Goal: Task Accomplishment & Management: Complete application form

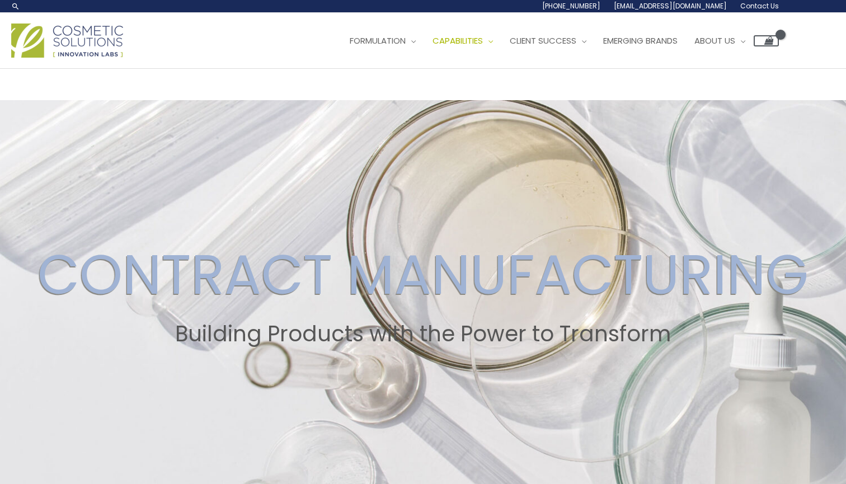
click at [758, 10] on span "Contact Us" at bounding box center [759, 6] width 39 height 10
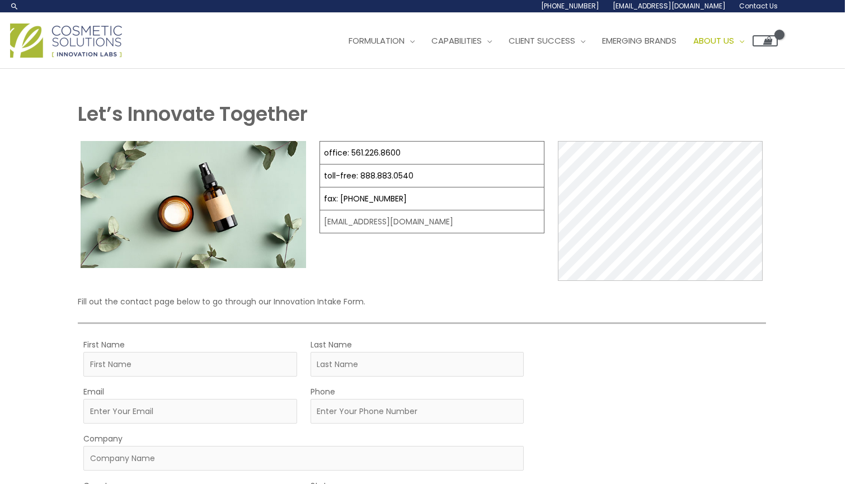
scroll to position [0, 1]
type input "Sonia"
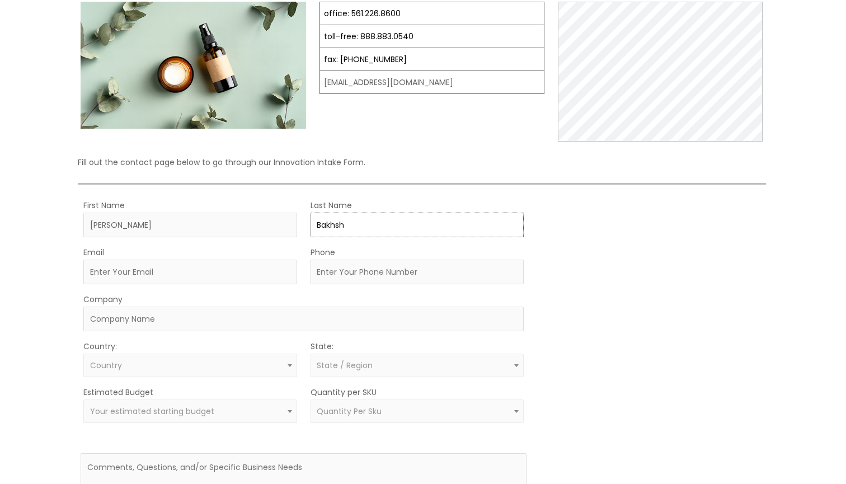
scroll to position [163, 1]
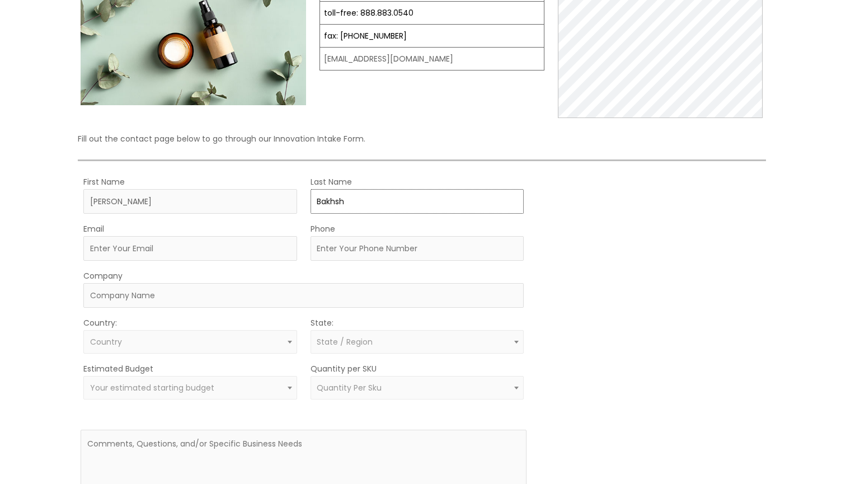
type input "Bakhsh"
type input "s"
type input "info@luckybirdforever.co.uk"
type input "+447984672550"
type input "Lucky Bird Forever"
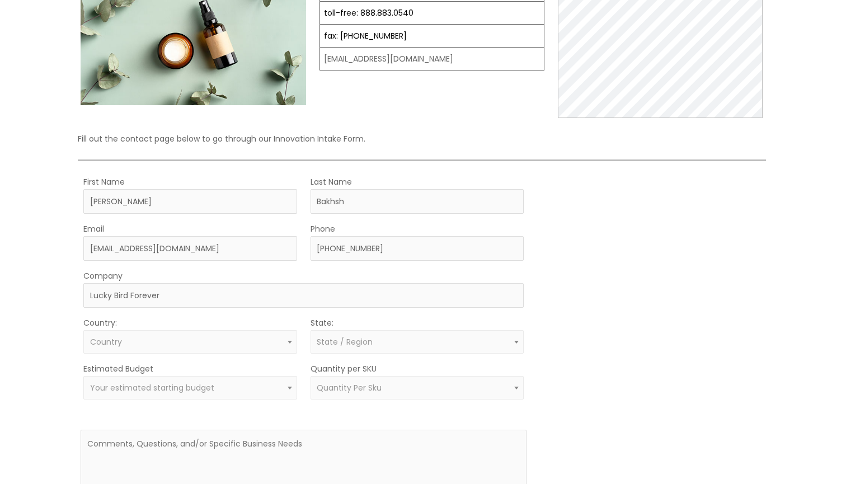
click at [157, 347] on span "Country" at bounding box center [190, 342] width 214 height 24
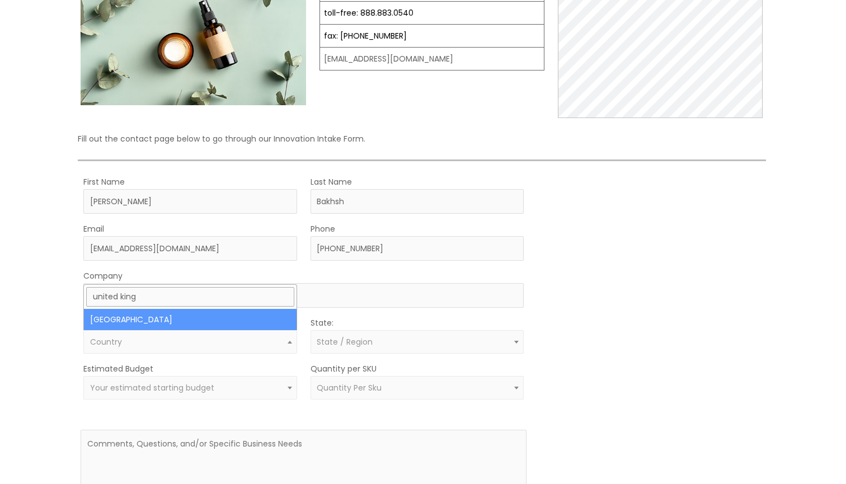
type input "united king"
select select "United Kingdom"
select select
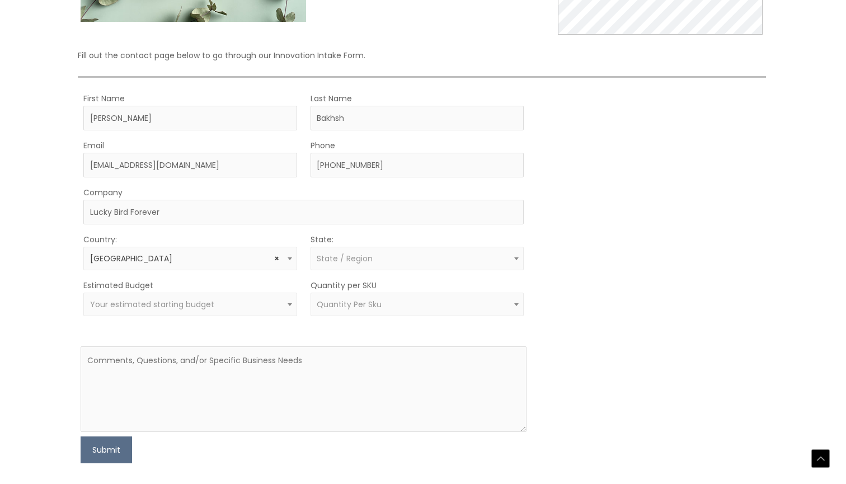
scroll to position [253, 1]
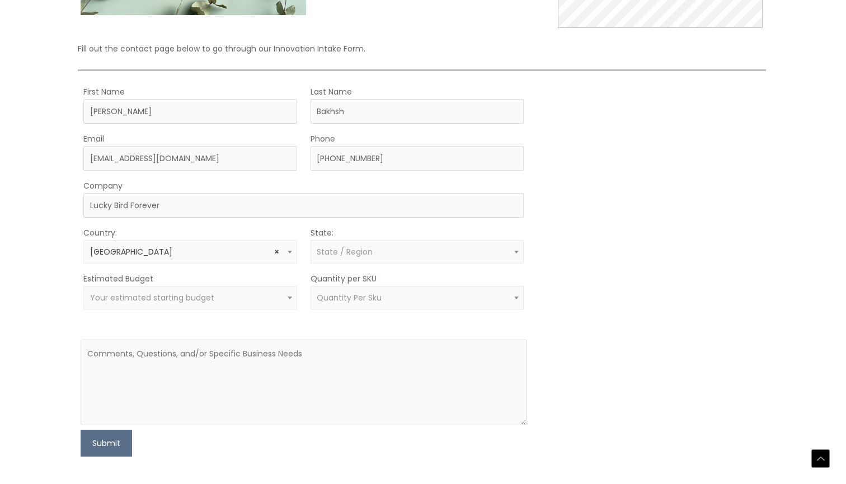
click at [266, 299] on span "Your estimated starting budget" at bounding box center [190, 298] width 201 height 11
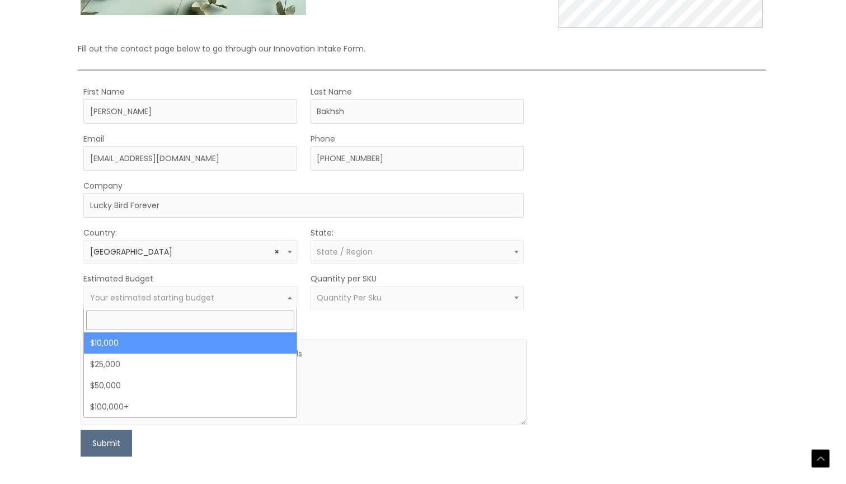
select select "10000"
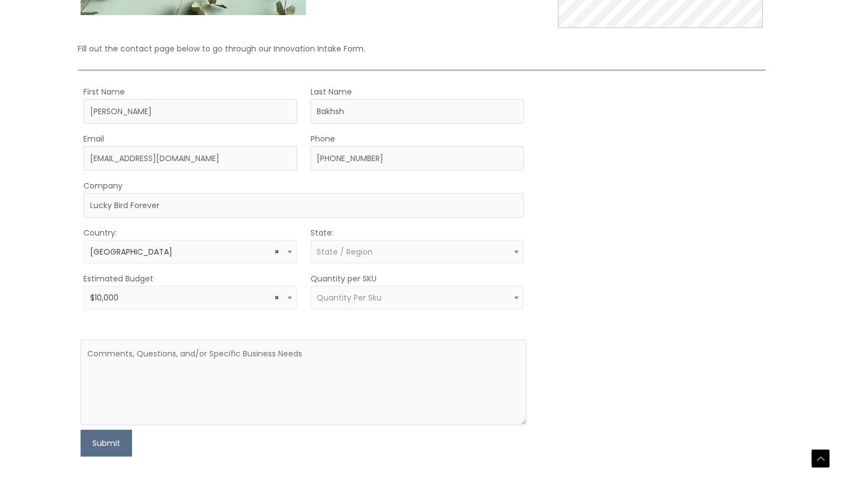
click at [352, 293] on span "Quantity Per Sku" at bounding box center [349, 297] width 65 height 11
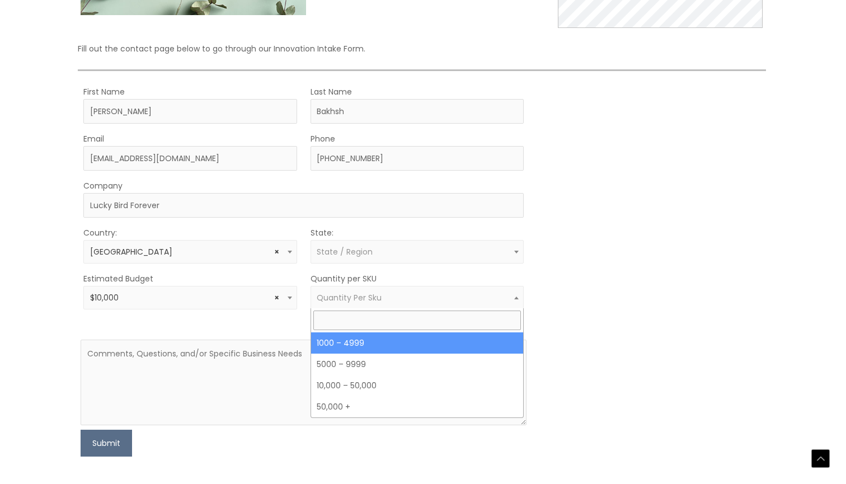
select select "10"
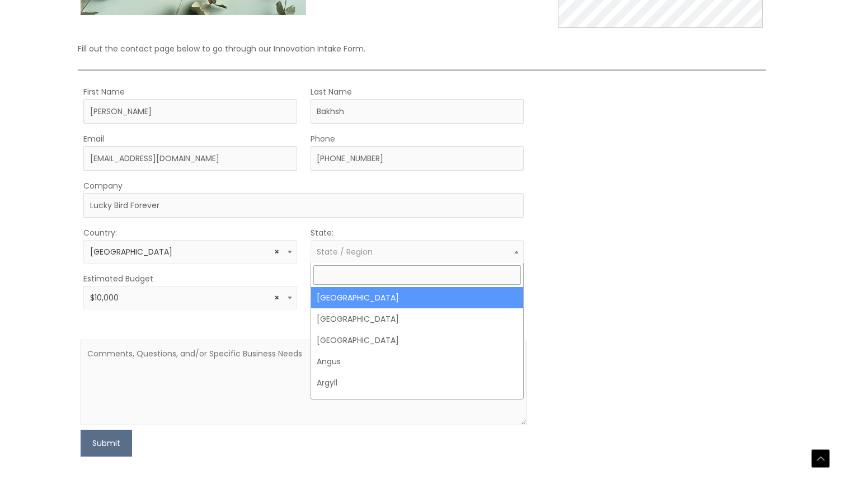
click at [353, 251] on span "State / Region" at bounding box center [345, 251] width 56 height 11
type input "glas"
select select "Glasgow, City of"
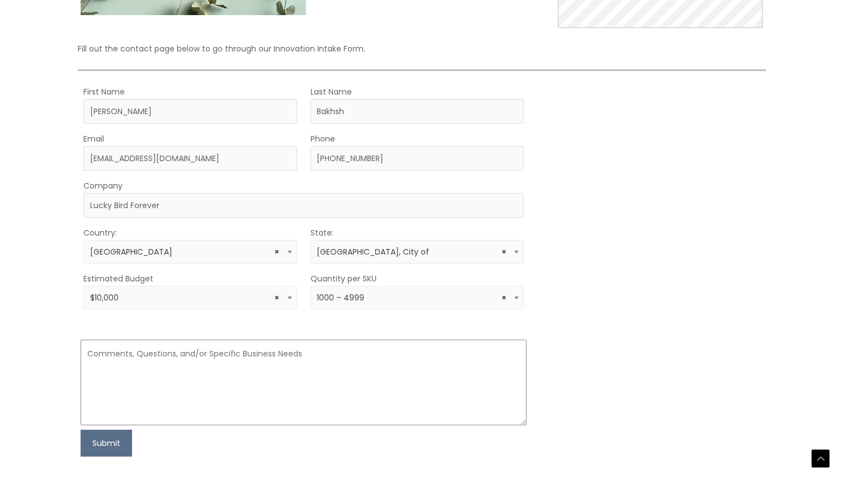
click at [273, 358] on textarea at bounding box center [304, 383] width 446 height 86
type textarea "t"
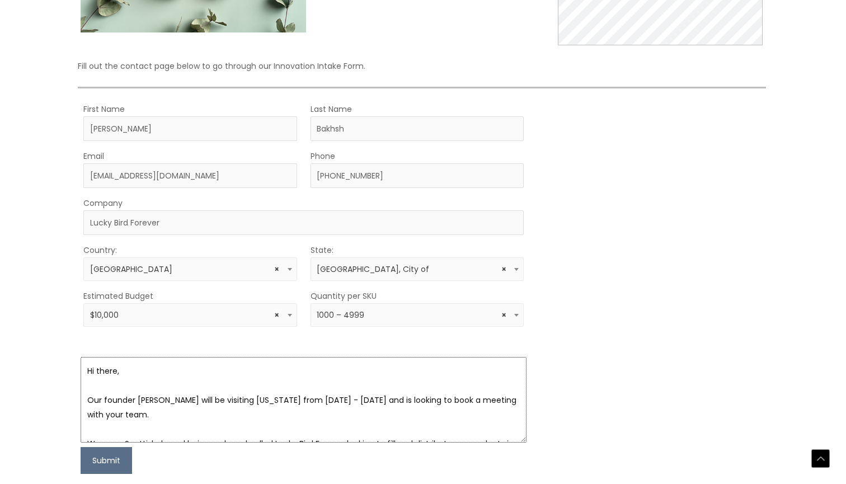
scroll to position [0, 0]
drag, startPoint x: 133, startPoint y: 396, endPoint x: 105, endPoint y: 395, distance: 28.0
click at [105, 395] on textarea "Hi there, Our founder Sonia Bakhsh will be visiting Florida from Monday 13th - …" at bounding box center [304, 400] width 446 height 86
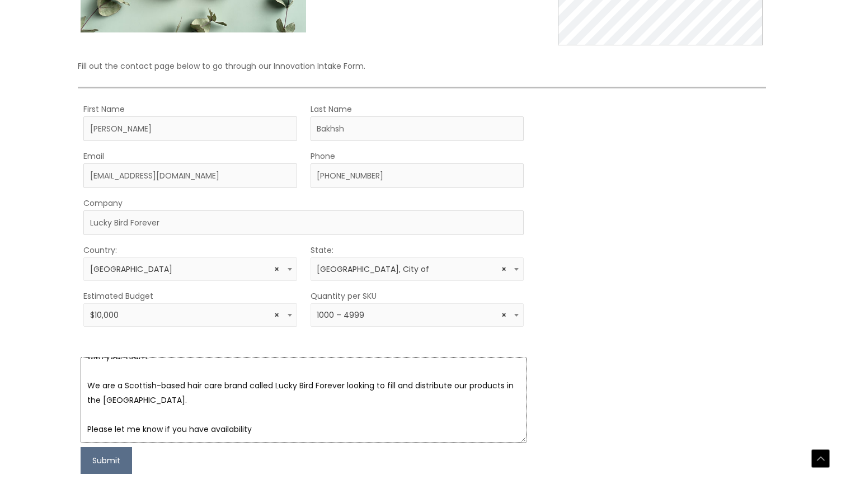
scroll to position [58, 0]
click at [276, 425] on textarea "Hi there, Our director Sonia Bakhsh will be visiting Florida from Monday 13th -…" at bounding box center [304, 400] width 446 height 86
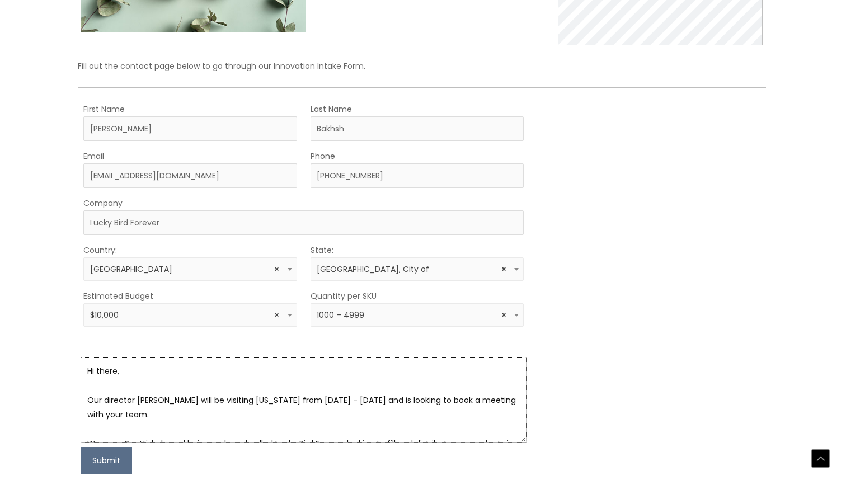
scroll to position [0, 0]
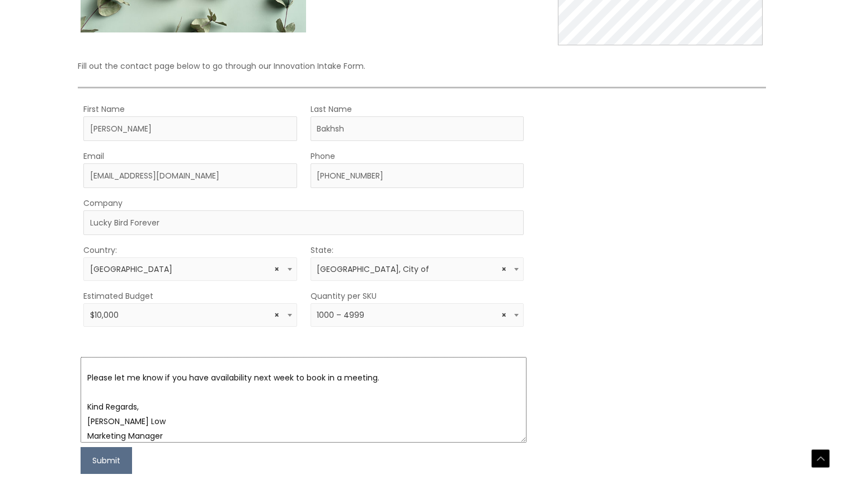
drag, startPoint x: 87, startPoint y: 369, endPoint x: 174, endPoint y: 447, distance: 116.5
click at [174, 447] on form "First Name Sonia Last Name Bakhsh Email info@luckybirdforever.co.uk Phone +4479…" at bounding box center [304, 288] width 446 height 372
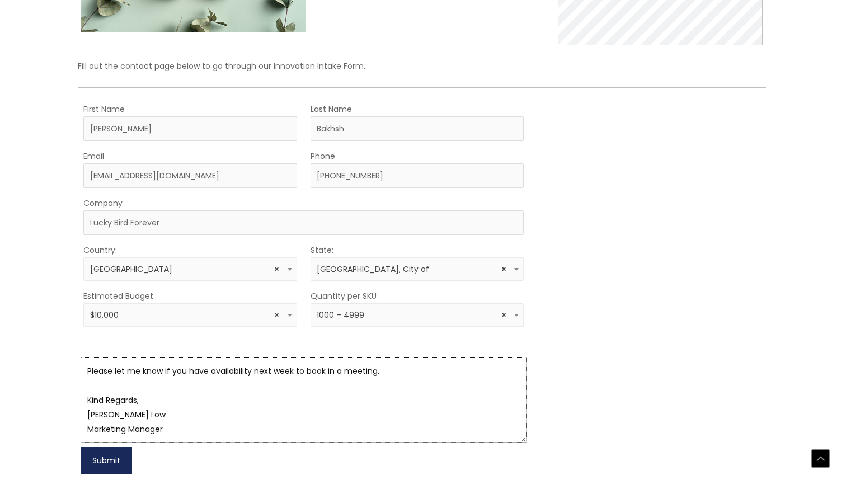
type textarea "Hi there, Our director Sonia Bakhsh will be visiting Florida from Monday 13th -…"
click at [117, 451] on button "Submit" at bounding box center [106, 460] width 51 height 27
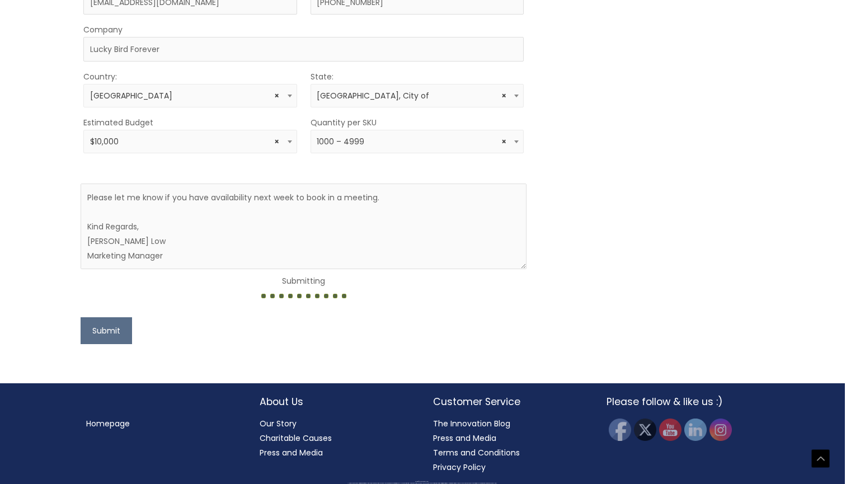
scroll to position [409, 1]
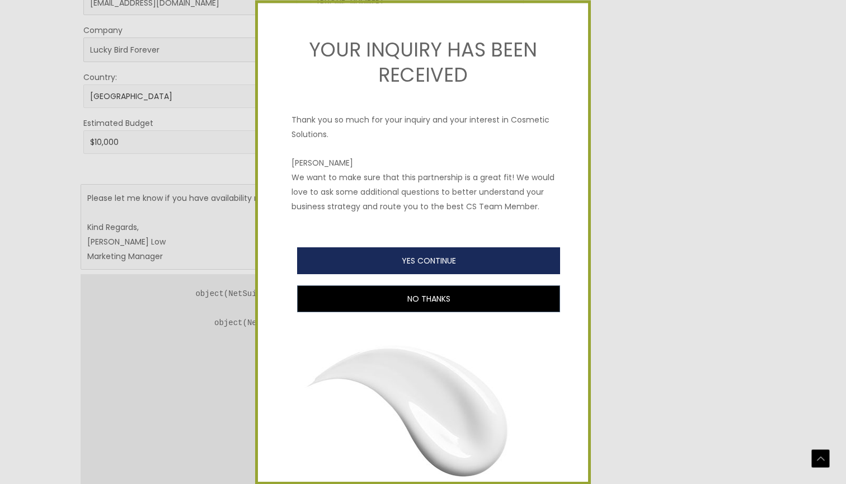
click at [381, 258] on button "YES CONTINUE" at bounding box center [428, 260] width 263 height 27
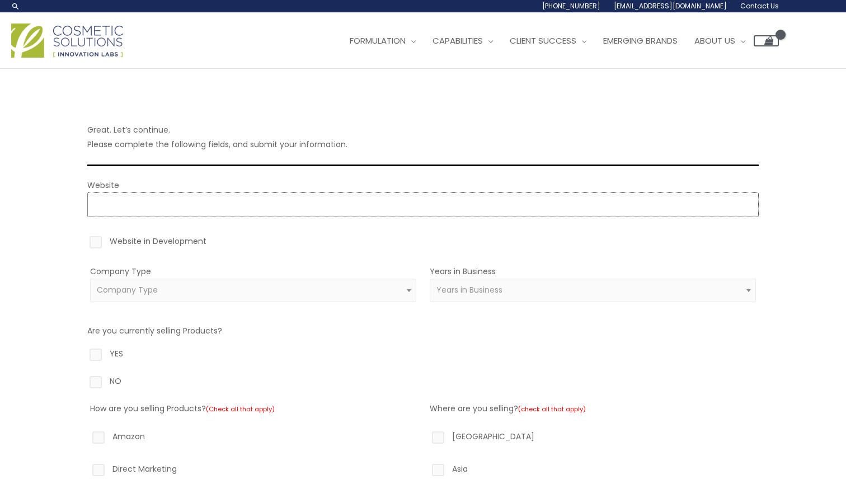
click at [271, 199] on input "Website" at bounding box center [423, 205] width 672 height 25
type input "https://www.luckybirdforever.co.uk"
click at [246, 245] on label "Website in Development" at bounding box center [423, 243] width 672 height 19
click at [83, 241] on input "Website in Development" at bounding box center [79, 237] width 7 height 7
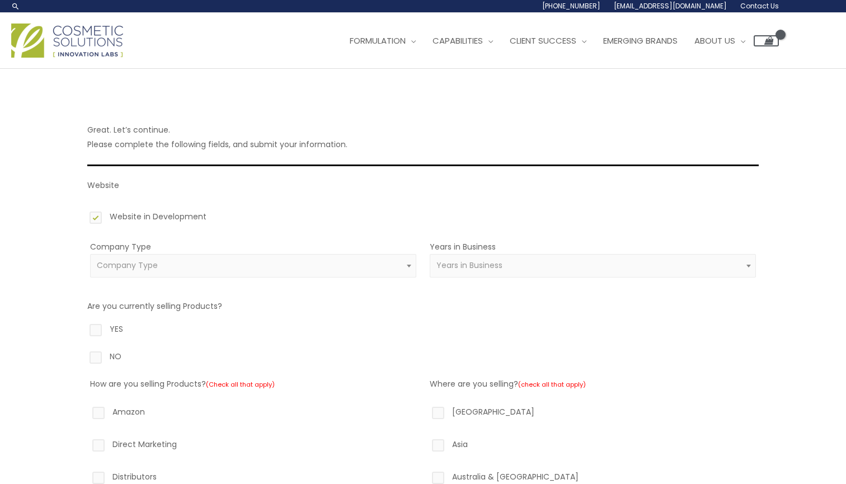
click at [99, 219] on label "Website in Development" at bounding box center [423, 218] width 672 height 19
click at [83, 217] on input "Website in Development" at bounding box center [79, 212] width 7 height 7
checkbox input "false"
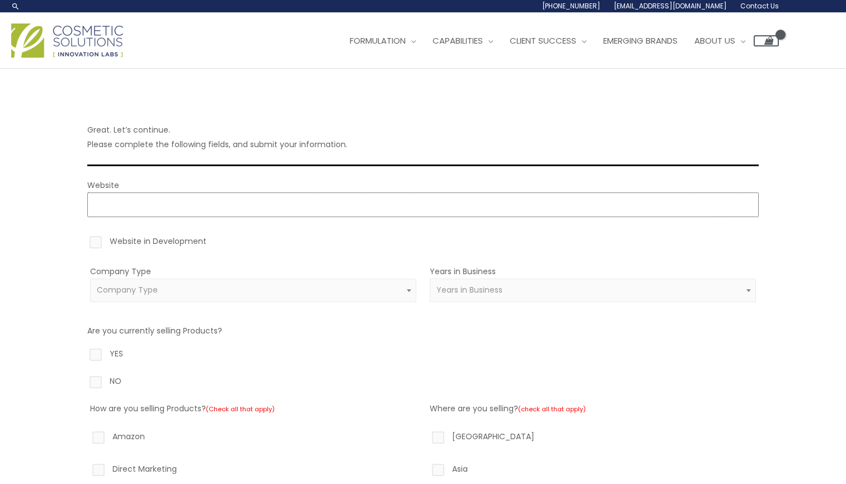
click at [171, 207] on input "Website" at bounding box center [423, 205] width 672 height 25
type input "https://www.luckybirdforever.co.uk"
click at [344, 286] on span "Company Type" at bounding box center [253, 290] width 313 height 11
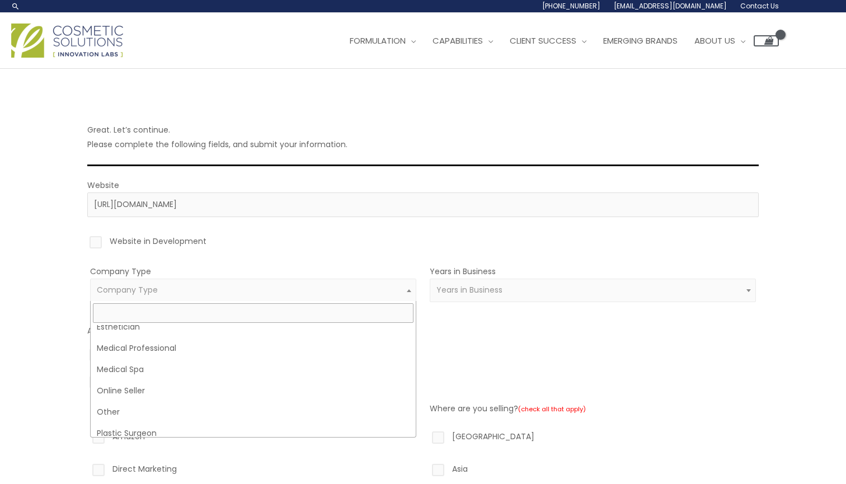
scroll to position [219, 0]
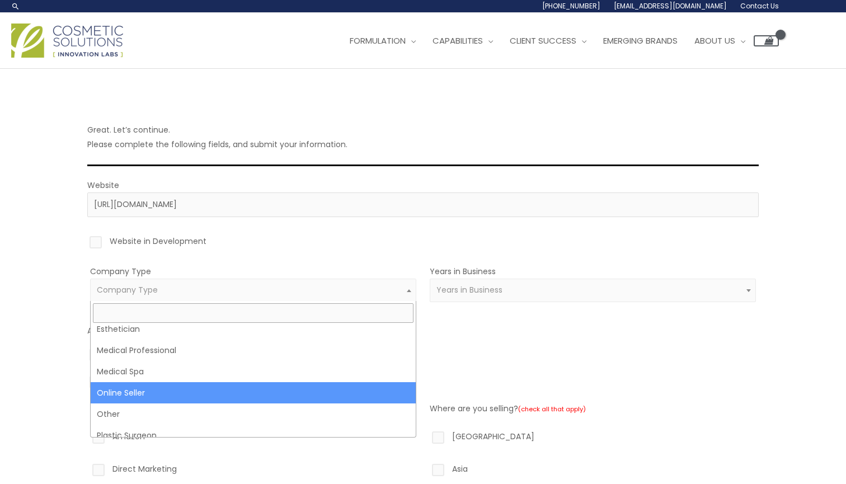
select select "21"
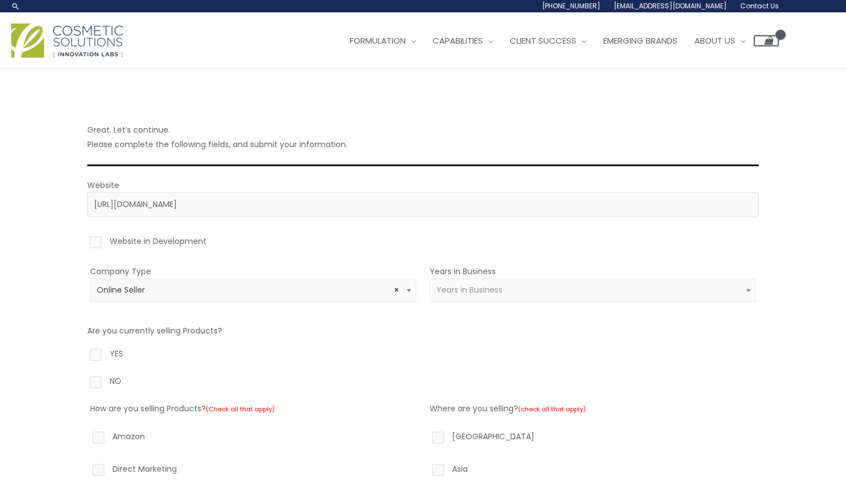
click at [473, 283] on span "Years in Business" at bounding box center [593, 291] width 326 height 24
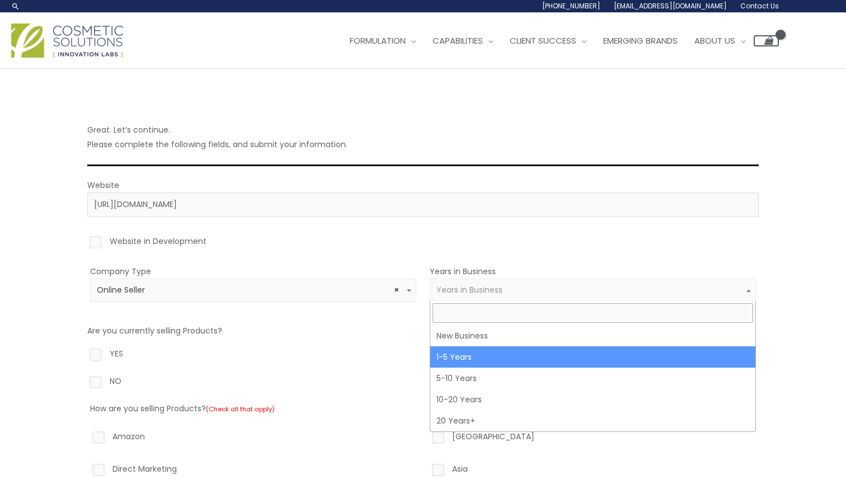
select select "2"
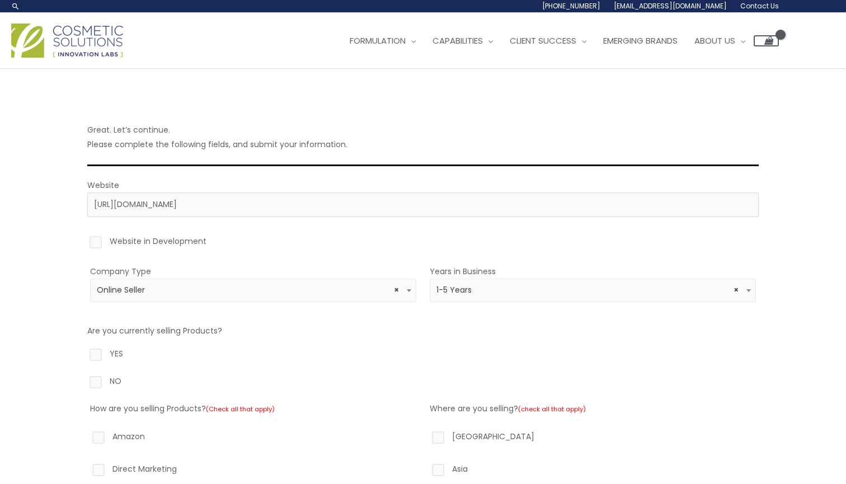
scroll to position [94, 0]
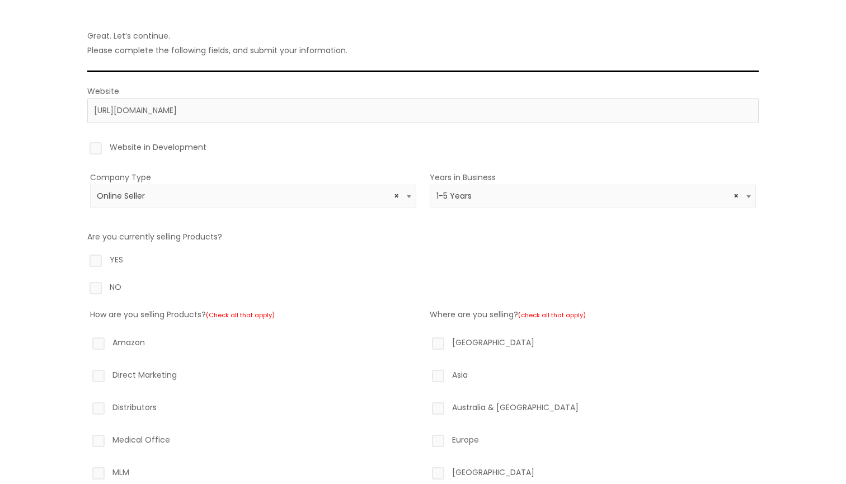
click at [95, 260] on label "YES" at bounding box center [423, 261] width 672 height 19
click at [83, 260] on input "YES" at bounding box center [79, 255] width 7 height 7
radio input "true"
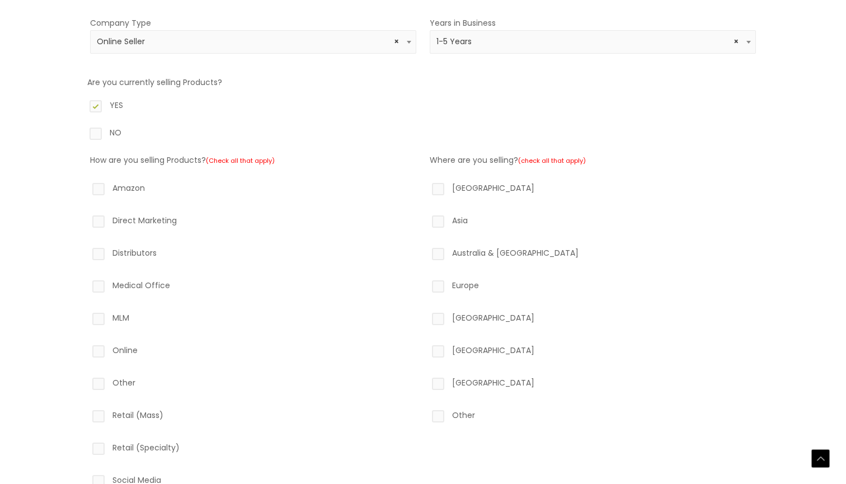
scroll to position [247, 0]
click at [100, 186] on label "Amazon" at bounding box center [253, 191] width 326 height 19
click at [86, 186] on input "Amazon" at bounding box center [82, 185] width 7 height 7
checkbox input "true"
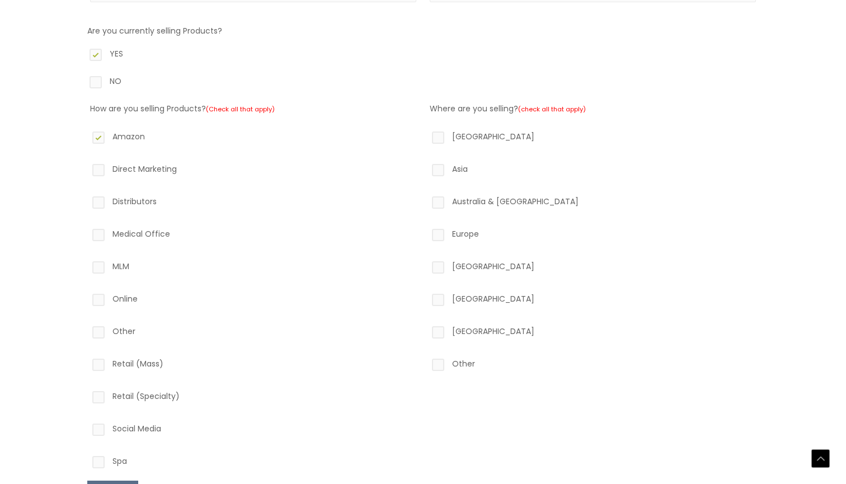
scroll to position [348, 0]
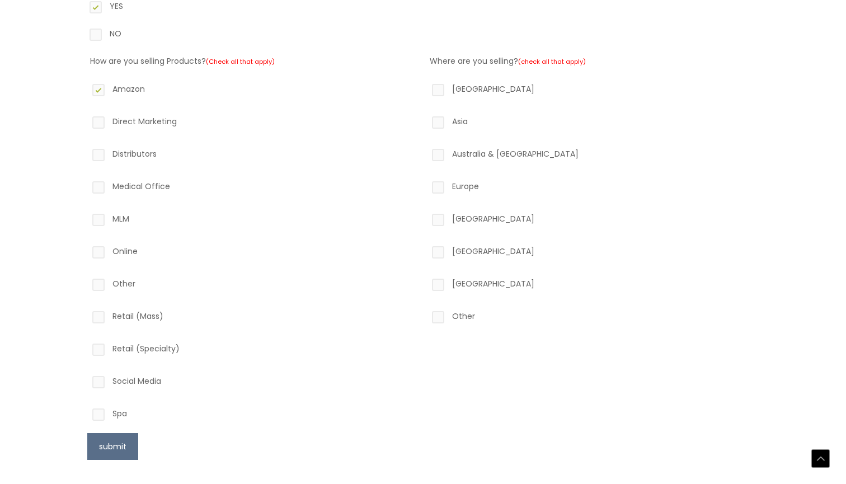
click at [97, 381] on label "Social Media" at bounding box center [253, 383] width 326 height 19
click at [86, 381] on input "Social Media" at bounding box center [82, 377] width 7 height 7
checkbox input "true"
click at [437, 91] on label "North America" at bounding box center [593, 91] width 326 height 19
click at [426, 89] on input "North America" at bounding box center [422, 85] width 7 height 7
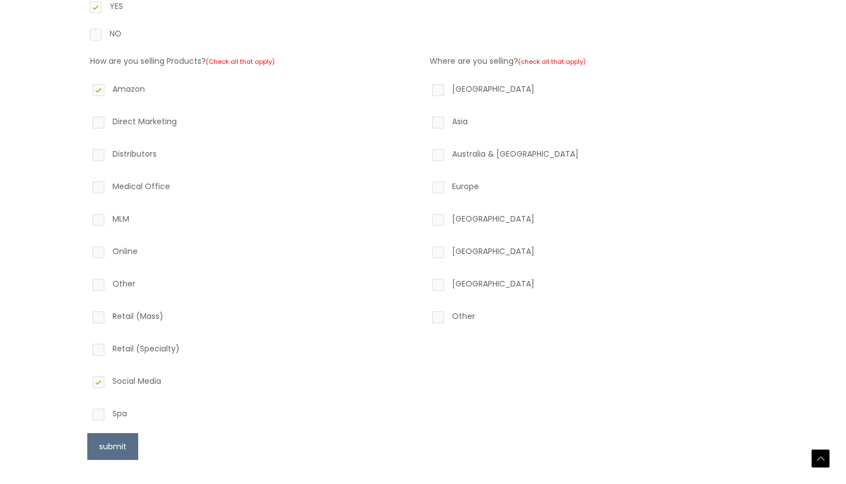
checkbox input "true"
click at [440, 155] on label "Australia & New Zealand" at bounding box center [593, 156] width 326 height 19
click at [426, 154] on input "Australia & New Zealand" at bounding box center [422, 150] width 7 height 7
checkbox input "true"
click at [439, 182] on label "Europe" at bounding box center [593, 188] width 326 height 19
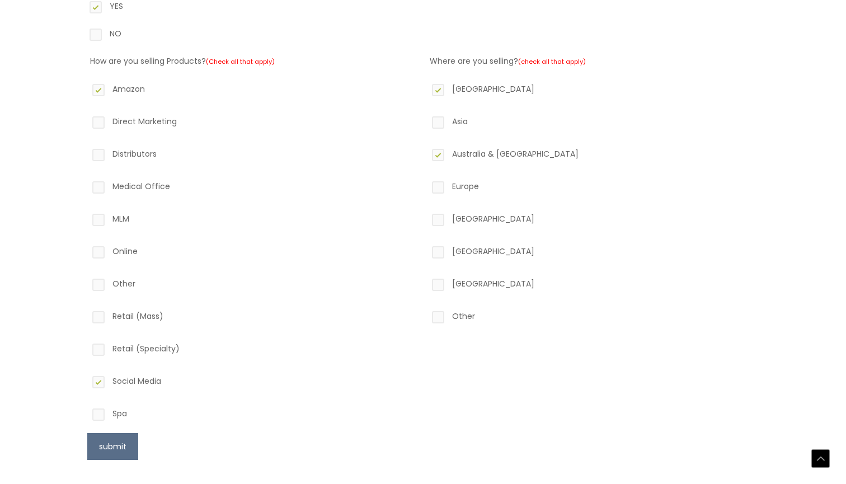
click at [426, 182] on input "Europe" at bounding box center [422, 182] width 7 height 7
checkbox input "true"
click at [117, 444] on button "submit" at bounding box center [112, 446] width 51 height 27
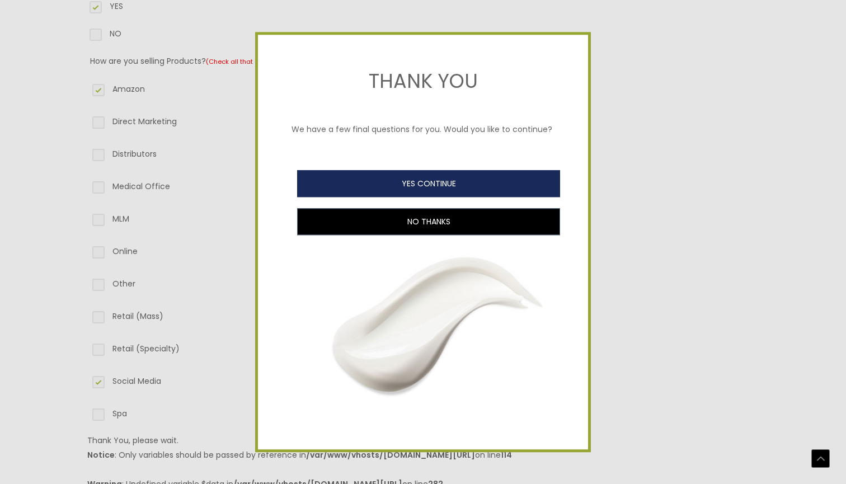
click at [381, 176] on button "YES CONTINUE" at bounding box center [428, 183] width 263 height 27
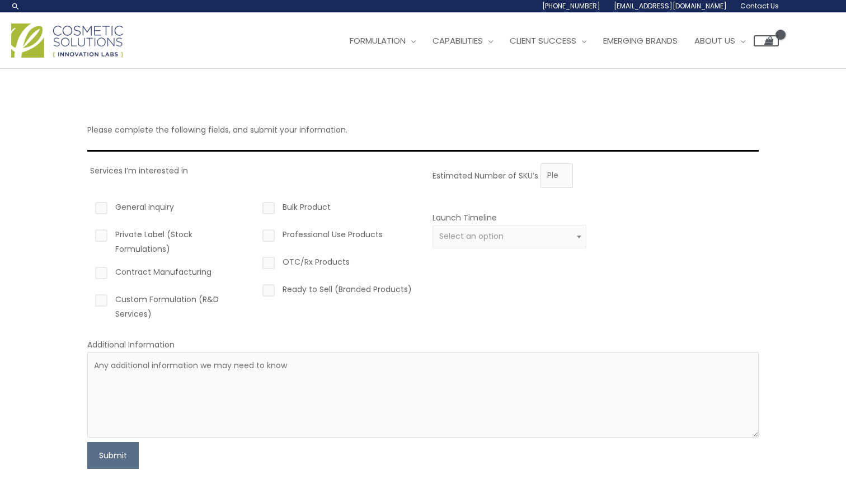
click at [268, 206] on label "Bulk Product" at bounding box center [337, 209] width 154 height 19
click at [256, 206] on input "Bulk Product" at bounding box center [252, 203] width 7 height 7
checkbox input "true"
click at [100, 210] on label "General Inquiry" at bounding box center [170, 209] width 154 height 19
click at [89, 207] on input "General Inquiry" at bounding box center [85, 203] width 7 height 7
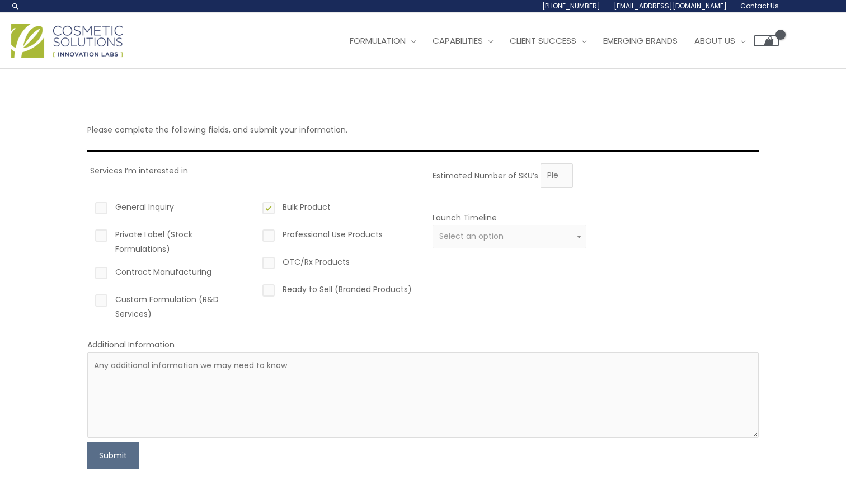
checkbox input "true"
click at [517, 240] on span "Select an option" at bounding box center [509, 236] width 141 height 11
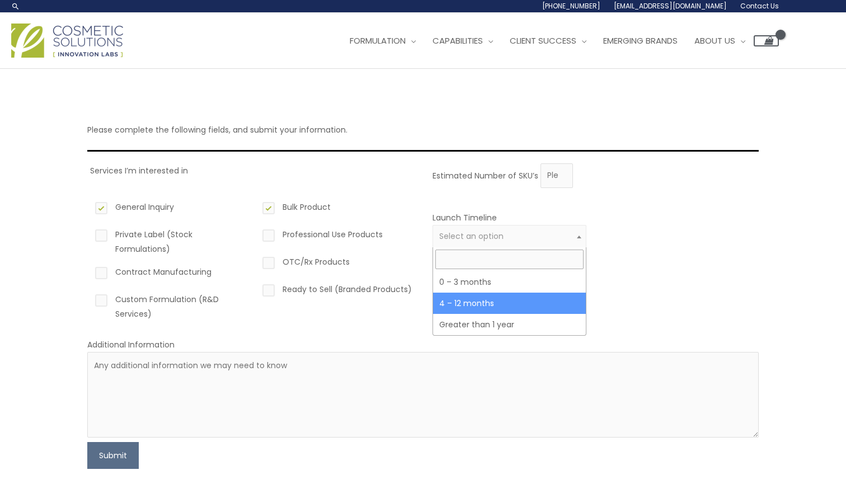
select select "3"
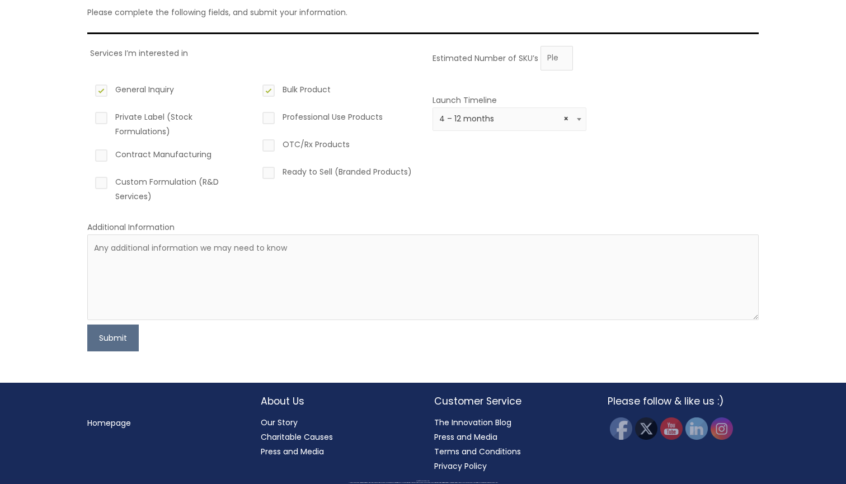
scroll to position [117, 0]
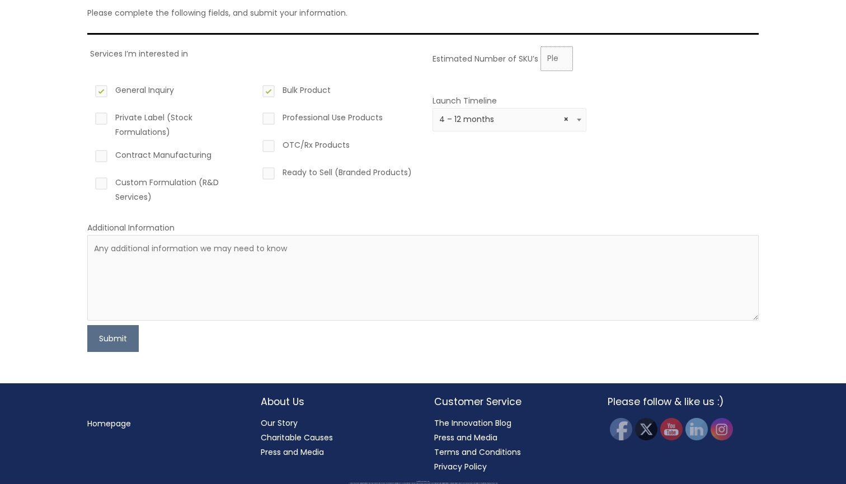
click at [555, 51] on input "Estimated Number of SKU’s" at bounding box center [557, 58] width 32 height 25
type input "3"
click at [478, 181] on div "Estimated Number of SKU’s 3 Launch Timeline 0 – 3 months 4 – 12 months Greater …" at bounding box center [593, 129] width 326 height 166
click at [412, 278] on textarea at bounding box center [423, 278] width 672 height 86
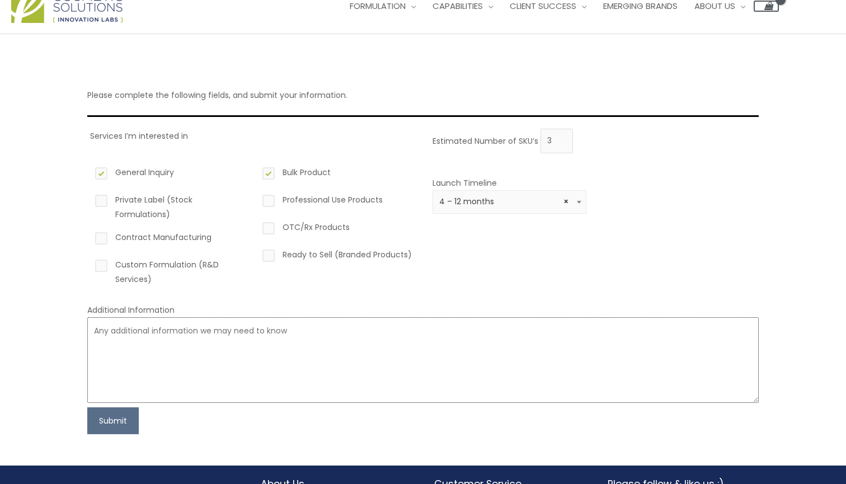
scroll to position [33, 0]
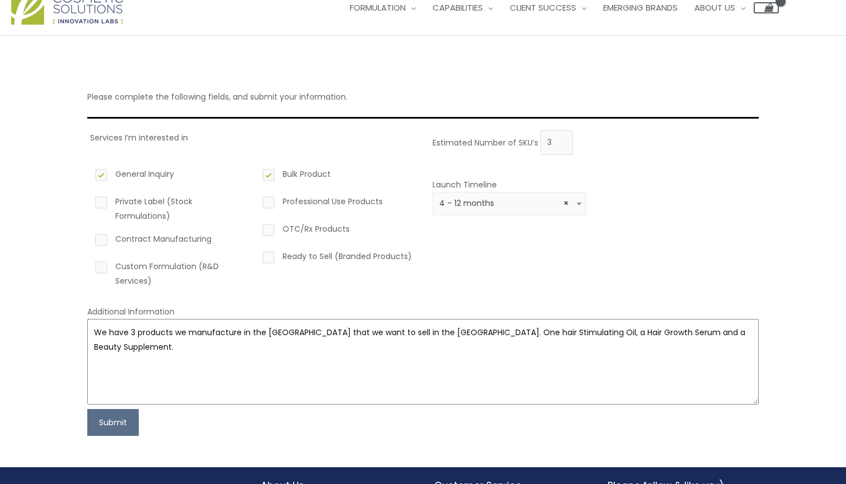
drag, startPoint x: 409, startPoint y: 330, endPoint x: 393, endPoint y: 330, distance: 15.7
click at [393, 330] on textarea "We have 3 products we manufacture in the UK that we want to sell in the US. One…" at bounding box center [423, 362] width 672 height 86
drag, startPoint x: 339, startPoint y: 333, endPoint x: 319, endPoint y: 333, distance: 19.6
click at [319, 333] on textarea "We have 3 products we manufacture in the UK that we want to sell in the US. A h…" at bounding box center [423, 362] width 672 height 86
click at [318, 333] on textarea "We have 3 products we manufacture in the UK that we want to sell in the US. A h…" at bounding box center [423, 362] width 672 height 86
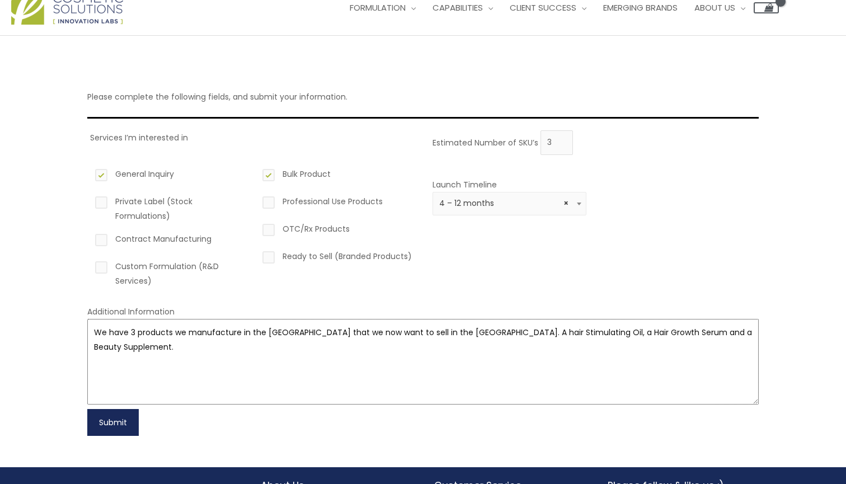
type textarea "We have 3 products we manufacture in the UK that we now want to sell in the US.…"
click at [126, 426] on button "Submit" at bounding box center [112, 422] width 51 height 27
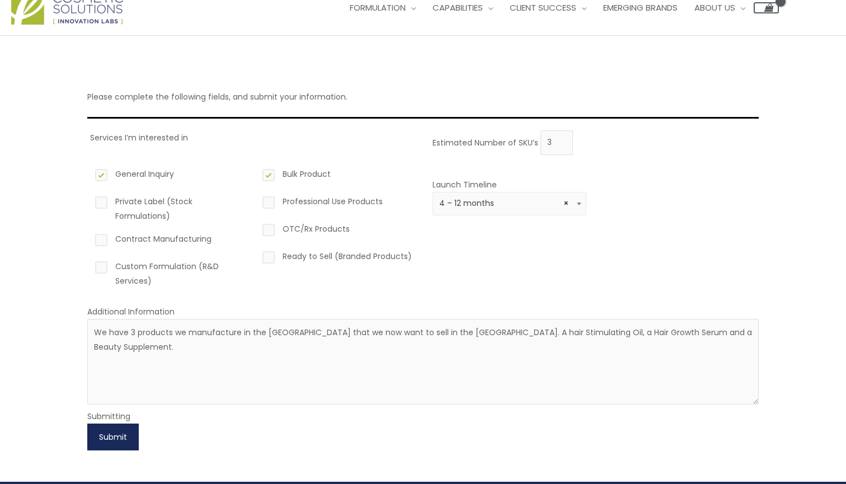
click at [126, 426] on button "Submit" at bounding box center [112, 437] width 51 height 27
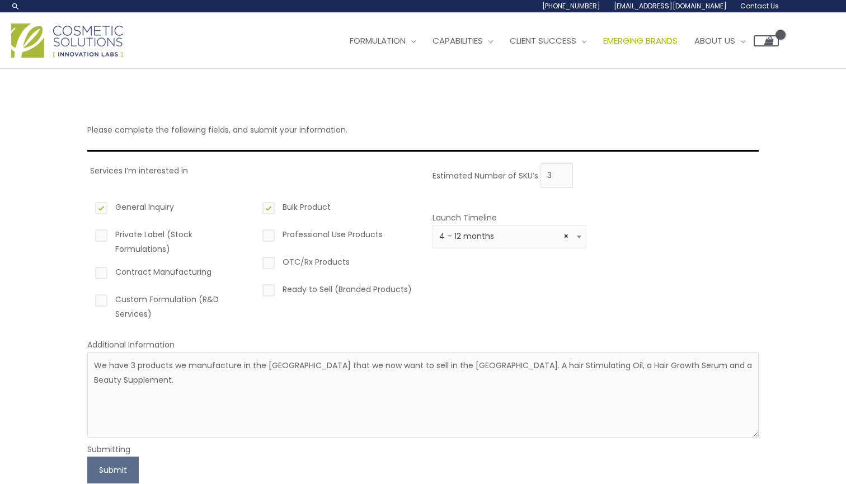
scroll to position [0, 0]
click at [125, 471] on button "Submit" at bounding box center [112, 470] width 51 height 27
